Goal: Transaction & Acquisition: Purchase product/service

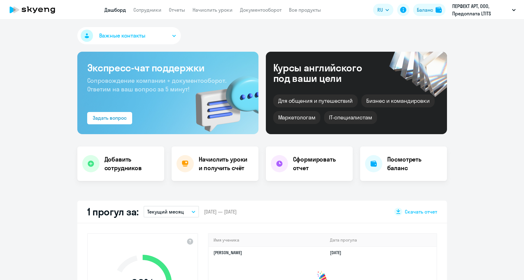
select select "30"
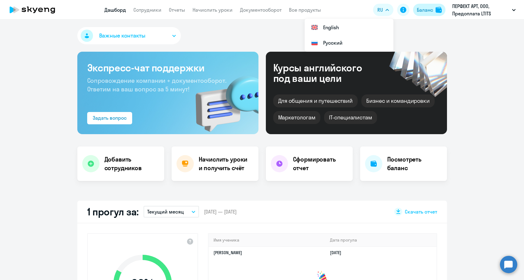
click at [423, 11] on div "Баланс" at bounding box center [425, 9] width 16 height 7
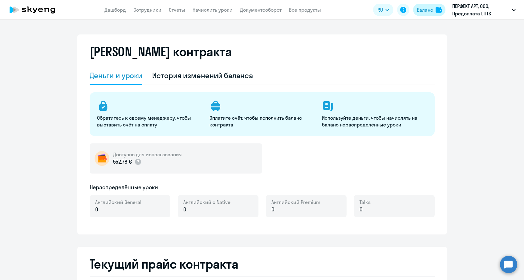
select select "english_adult_not_native_speaker"
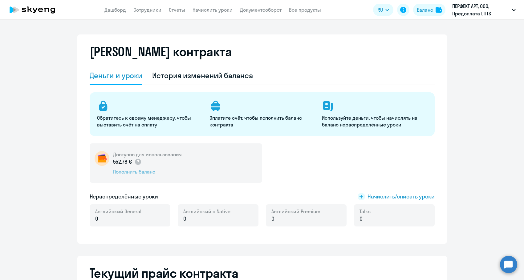
click at [128, 171] on div "Пополнить баланс" at bounding box center [147, 172] width 69 height 7
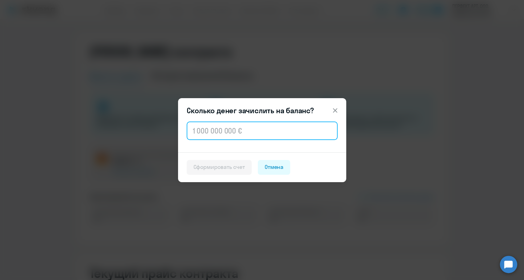
click at [215, 130] on input "text" at bounding box center [262, 131] width 151 height 18
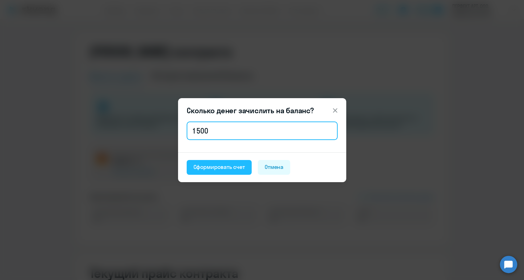
type input "1 500"
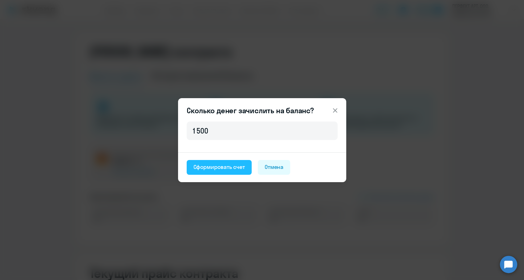
click at [209, 168] on div "Сформировать счет" at bounding box center [218, 167] width 51 height 8
